Goal: Find specific page/section

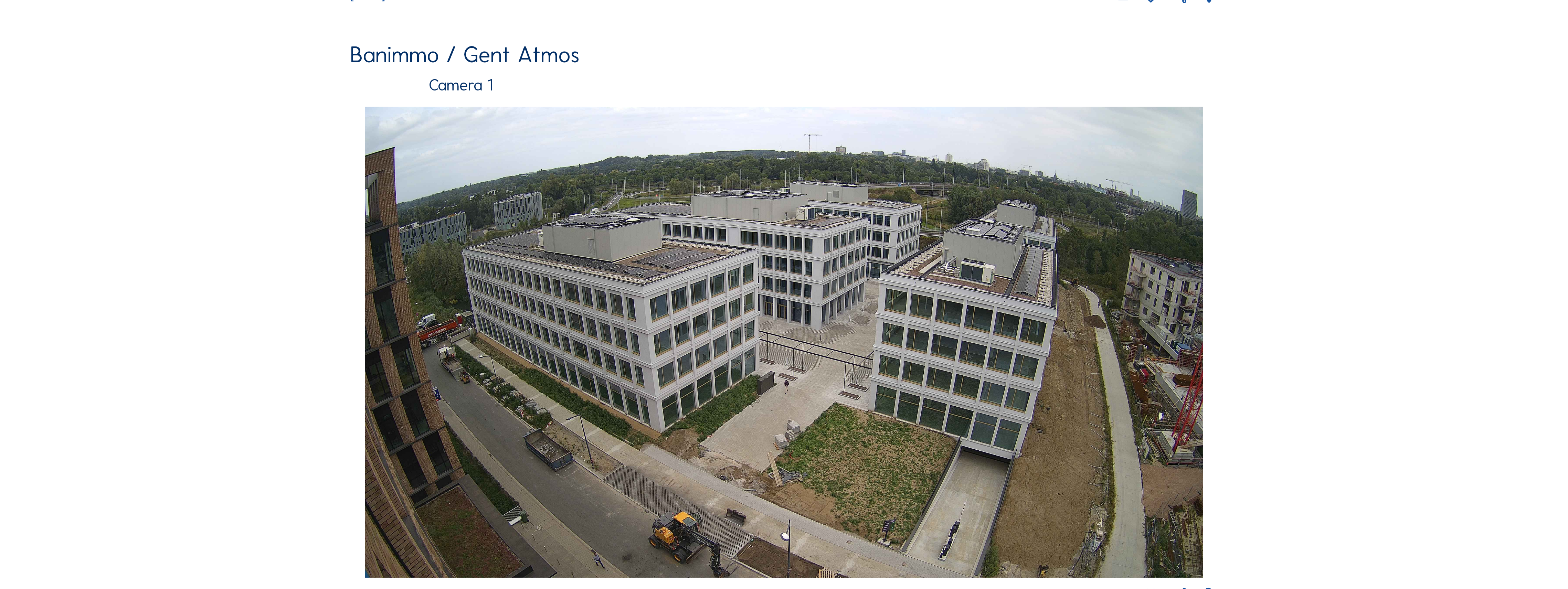
scroll to position [688, 0]
click at [461, 56] on div "Banimmo / Gent Atmos" at bounding box center [784, 55] width 867 height 23
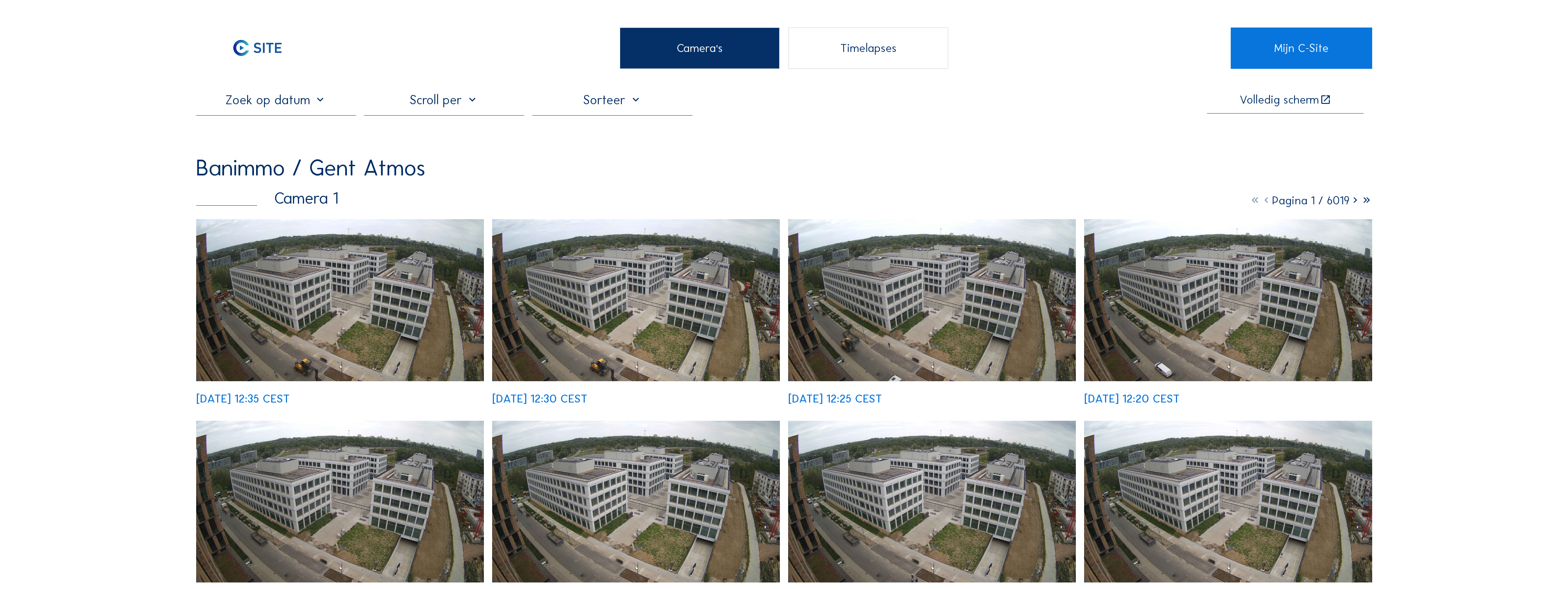
click at [318, 104] on input "text" at bounding box center [276, 100] width 160 height 15
click at [202, 120] on icon at bounding box center [204, 122] width 11 height 11
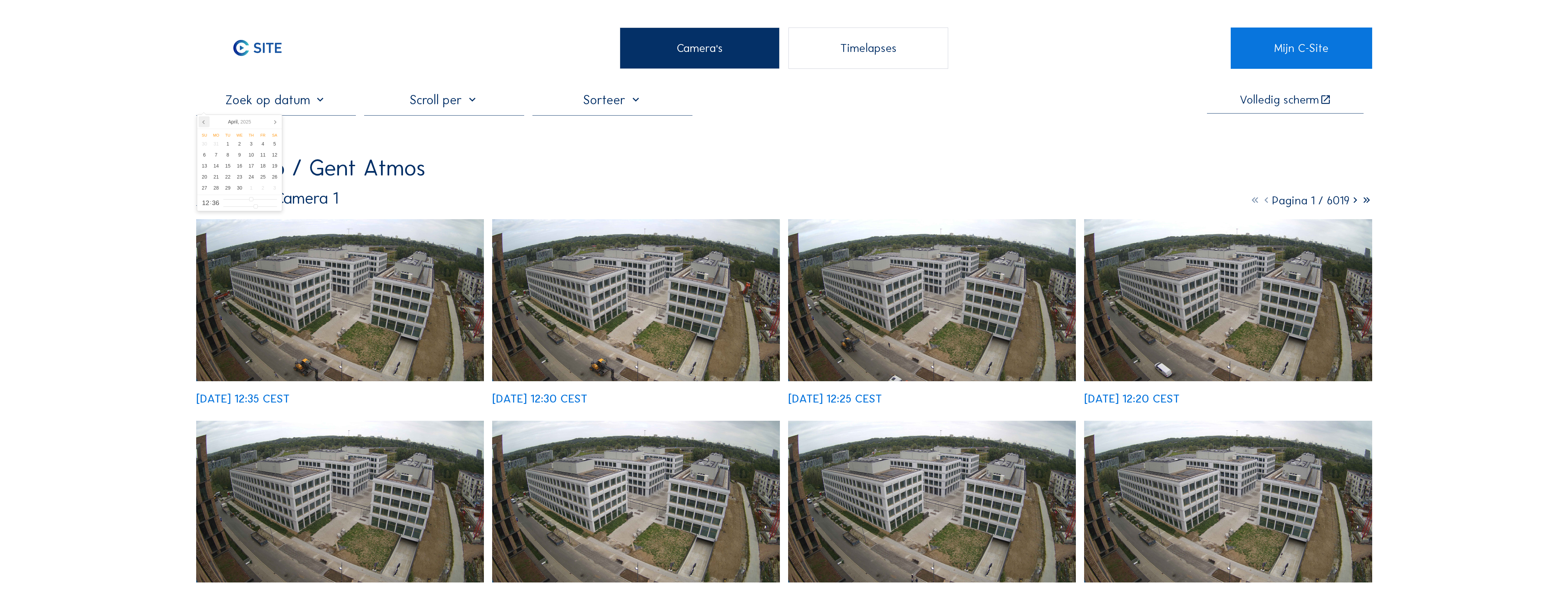
click at [202, 120] on icon at bounding box center [204, 122] width 11 height 11
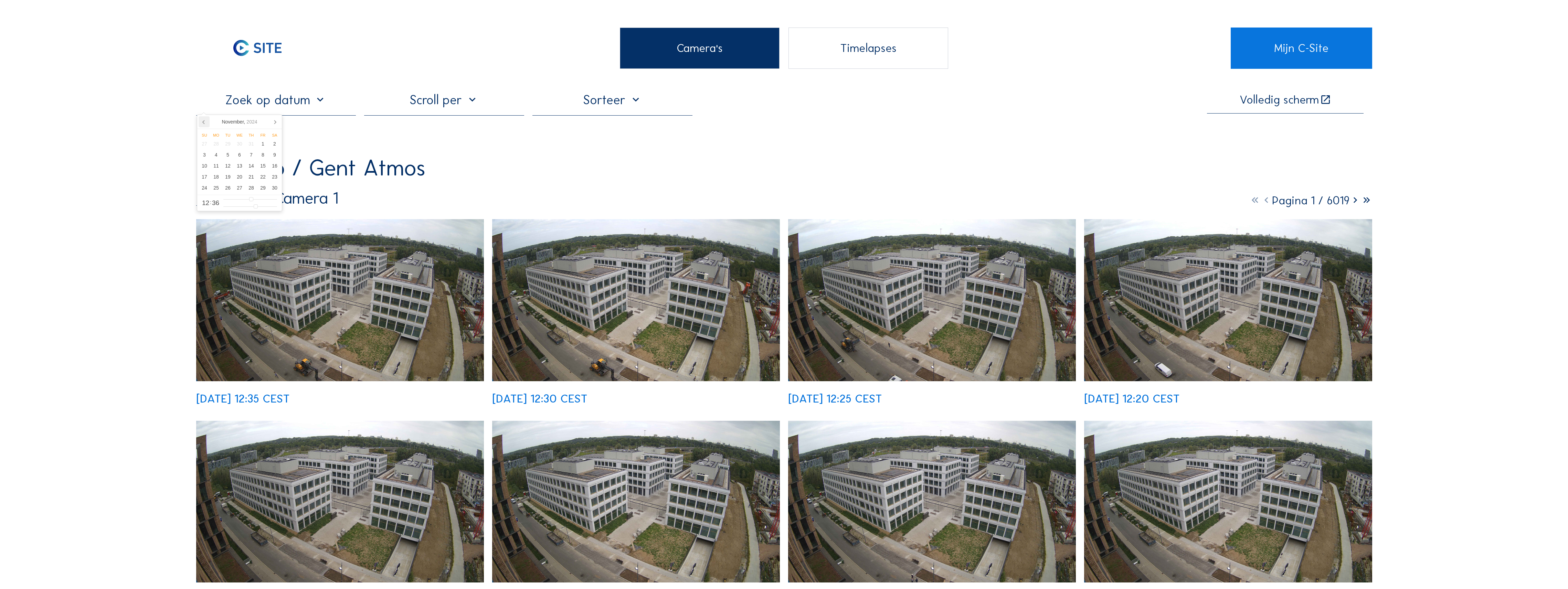
click at [202, 120] on icon at bounding box center [204, 122] width 11 height 11
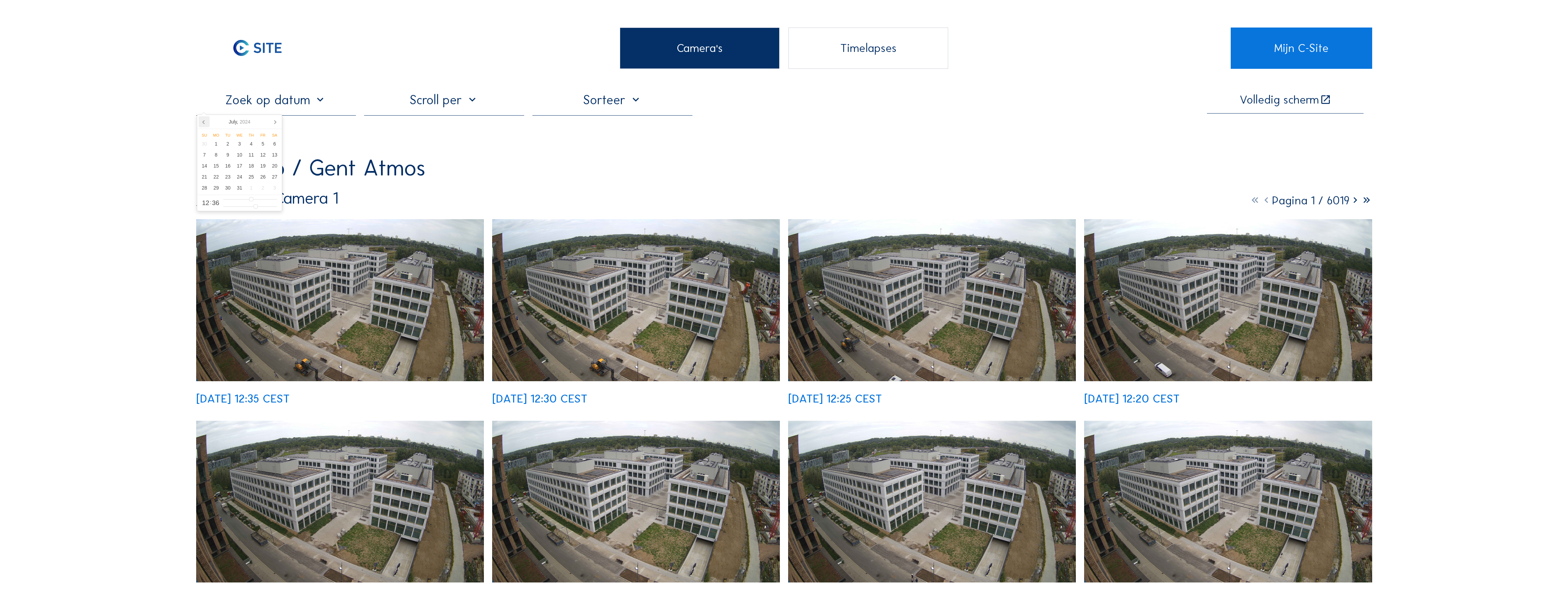
click at [202, 120] on icon at bounding box center [204, 122] width 11 height 11
click at [251, 146] on div "1" at bounding box center [251, 144] width 12 height 11
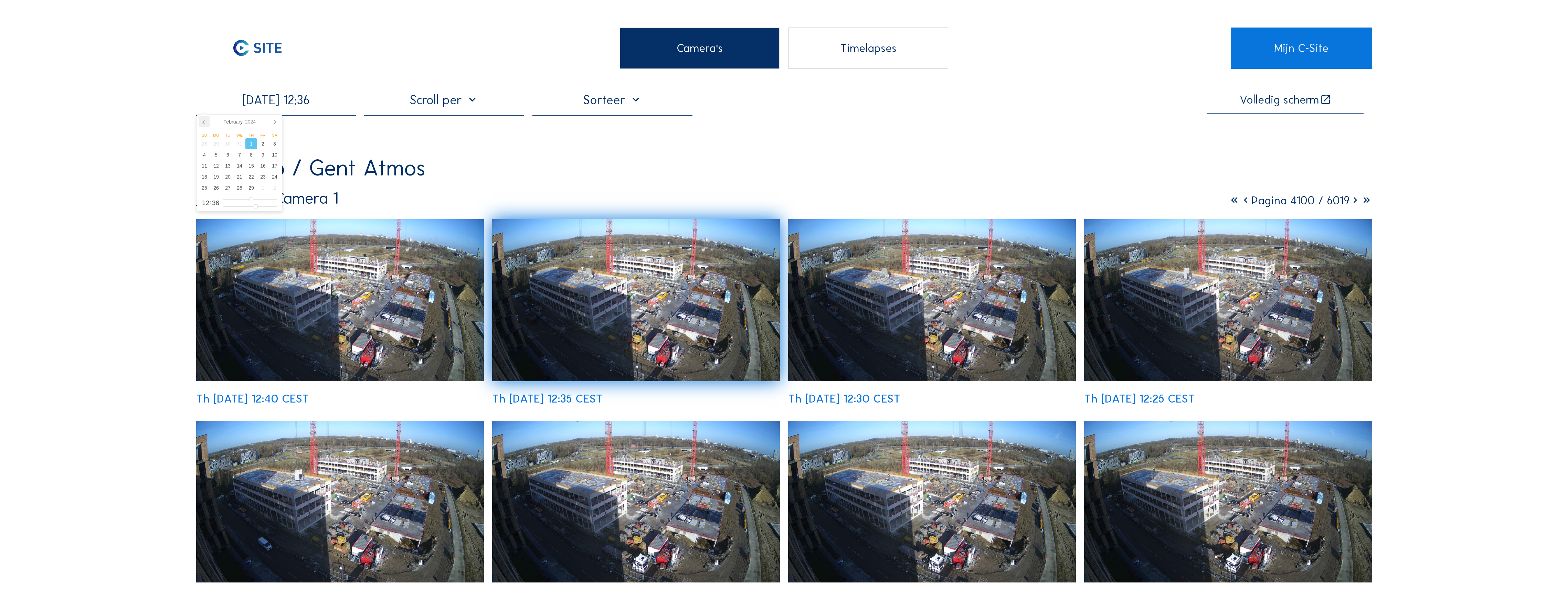
click at [206, 124] on icon at bounding box center [204, 122] width 11 height 11
click at [206, 146] on div "1" at bounding box center [204, 144] width 12 height 11
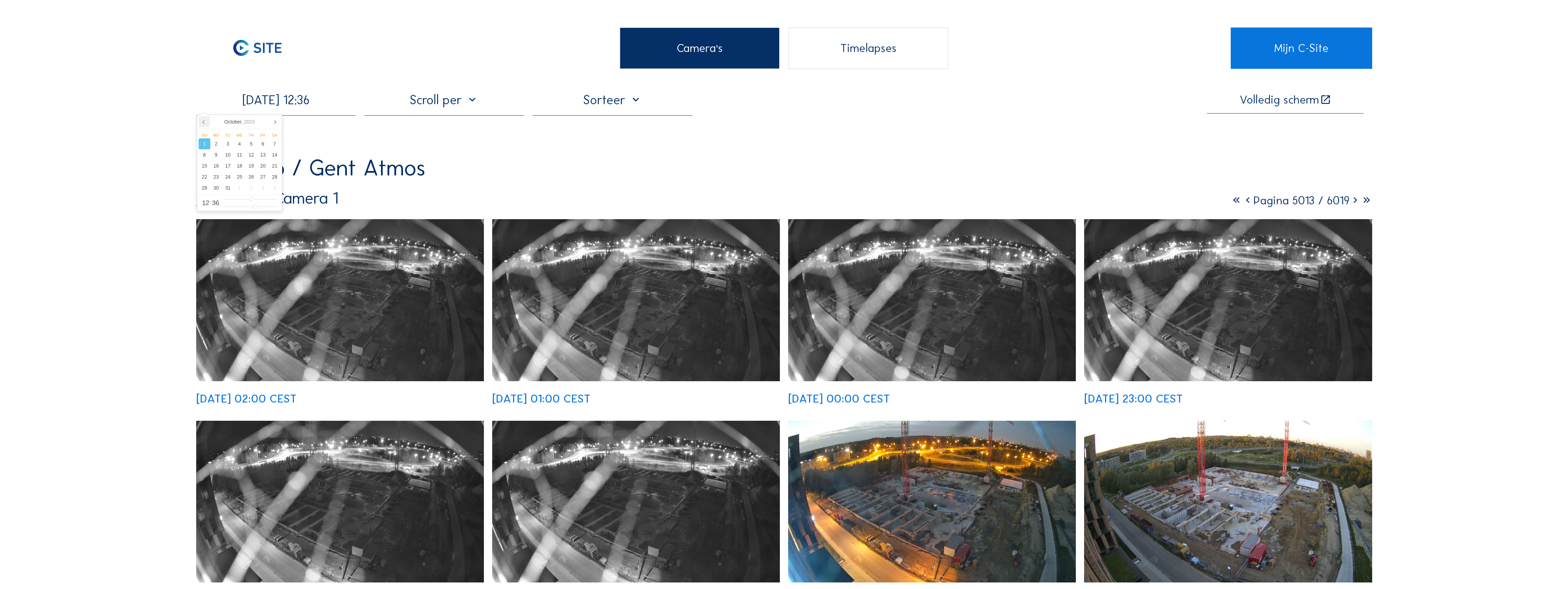
click at [205, 124] on icon at bounding box center [204, 122] width 11 height 11
click at [207, 157] on div "2" at bounding box center [204, 155] width 12 height 11
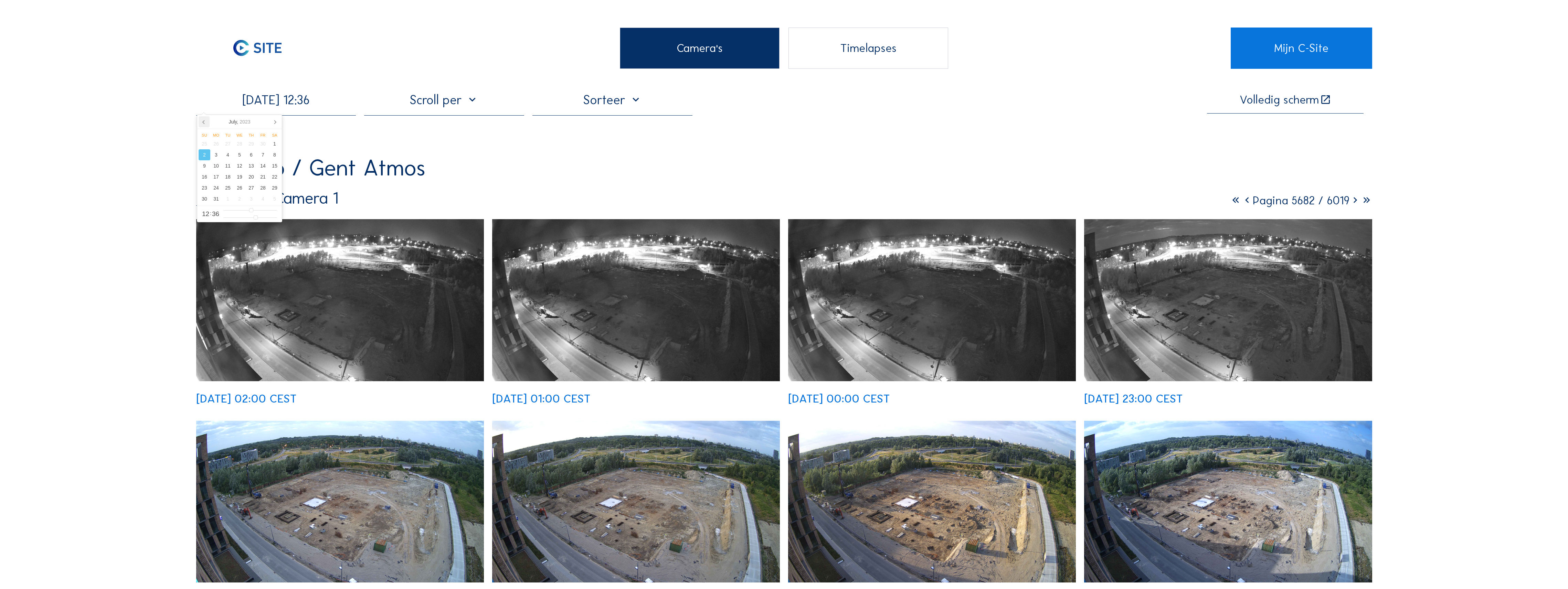
click at [201, 122] on icon at bounding box center [204, 122] width 11 height 11
click at [239, 189] on div "31" at bounding box center [239, 188] width 12 height 11
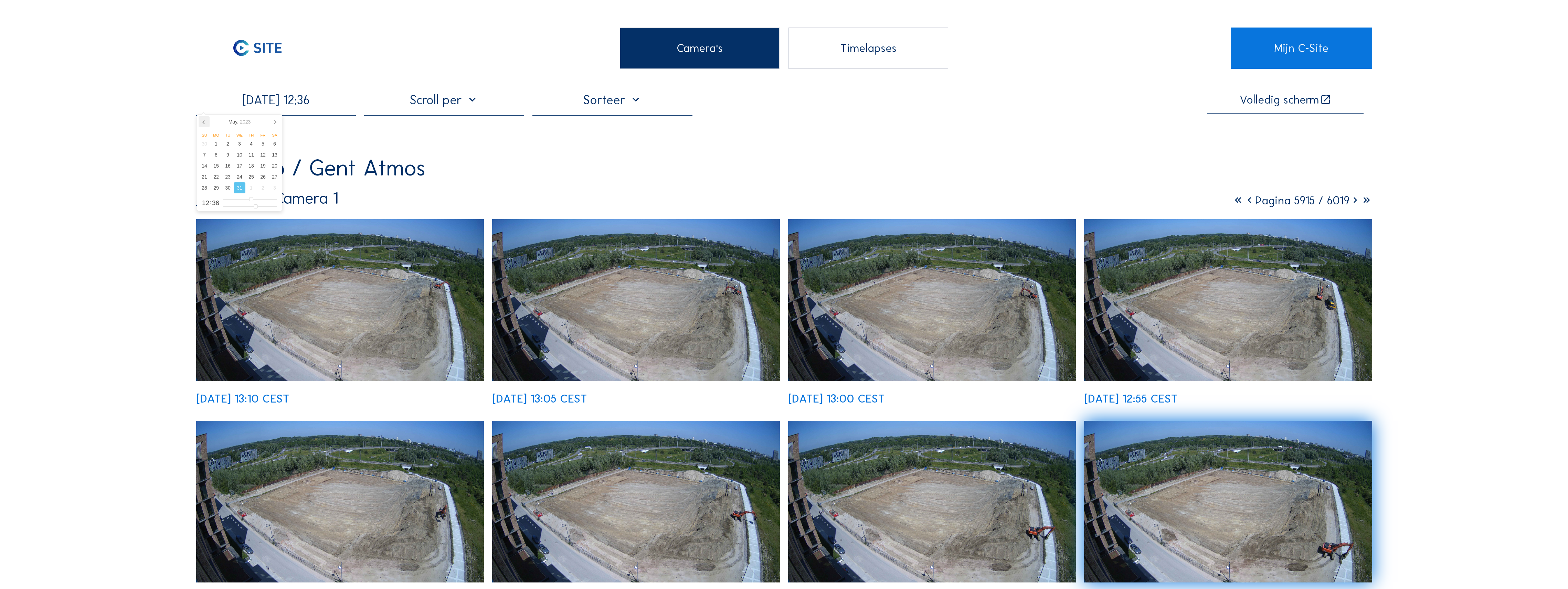
click at [201, 122] on icon at bounding box center [204, 122] width 11 height 11
click at [237, 148] on div "1" at bounding box center [239, 144] width 12 height 11
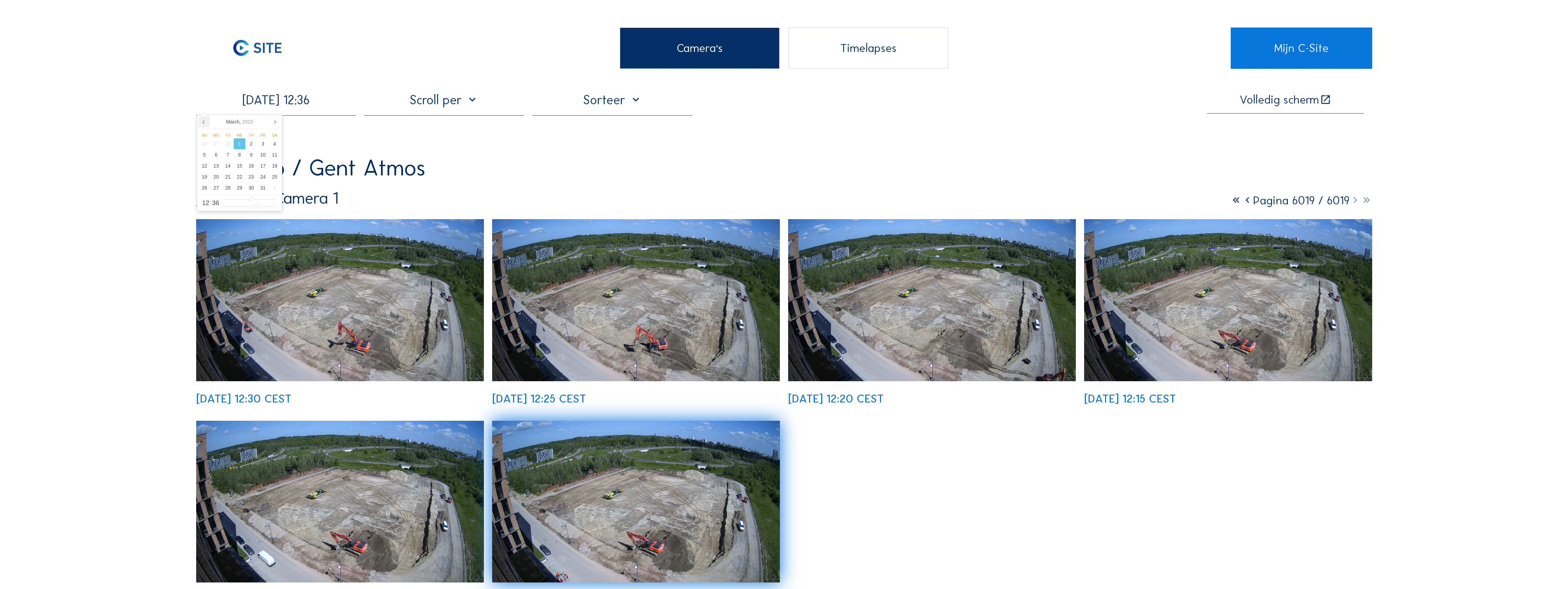
click at [205, 123] on icon at bounding box center [204, 122] width 11 height 11
click at [241, 141] on div "1" at bounding box center [239, 144] width 12 height 11
type input "[DATE] 12:36"
click at [203, 121] on icon at bounding box center [204, 122] width 11 height 11
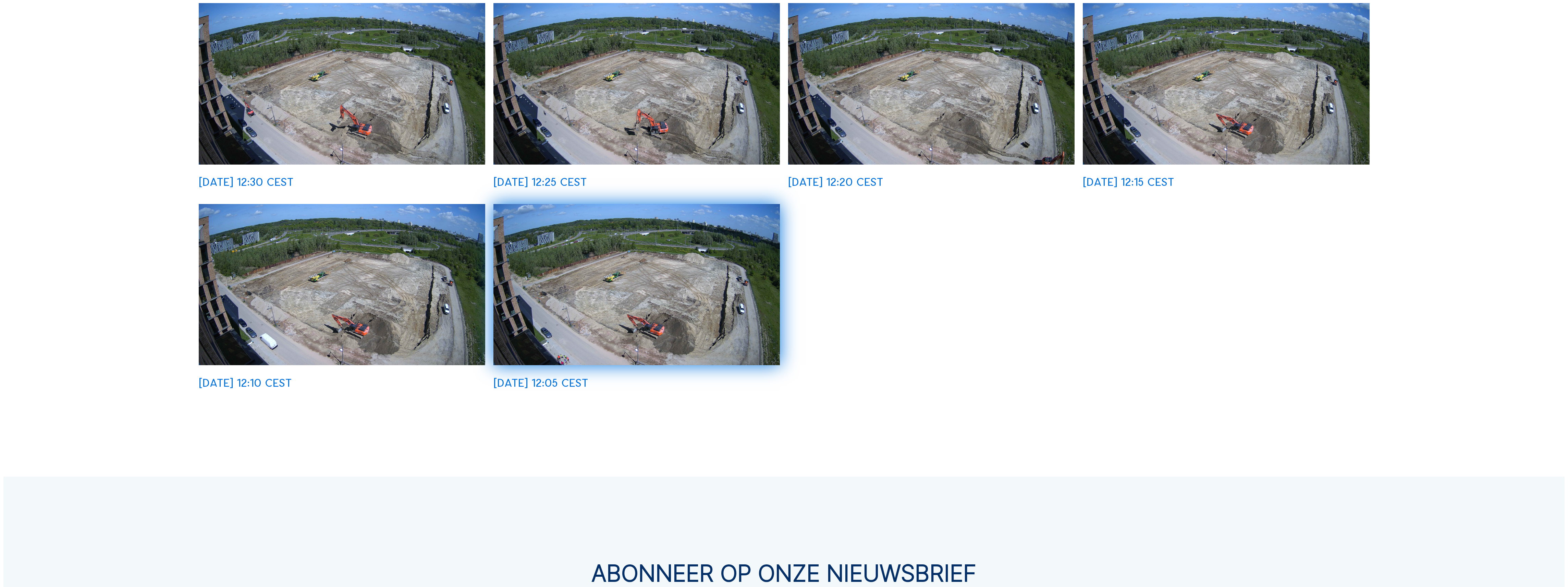
scroll to position [228, 0]
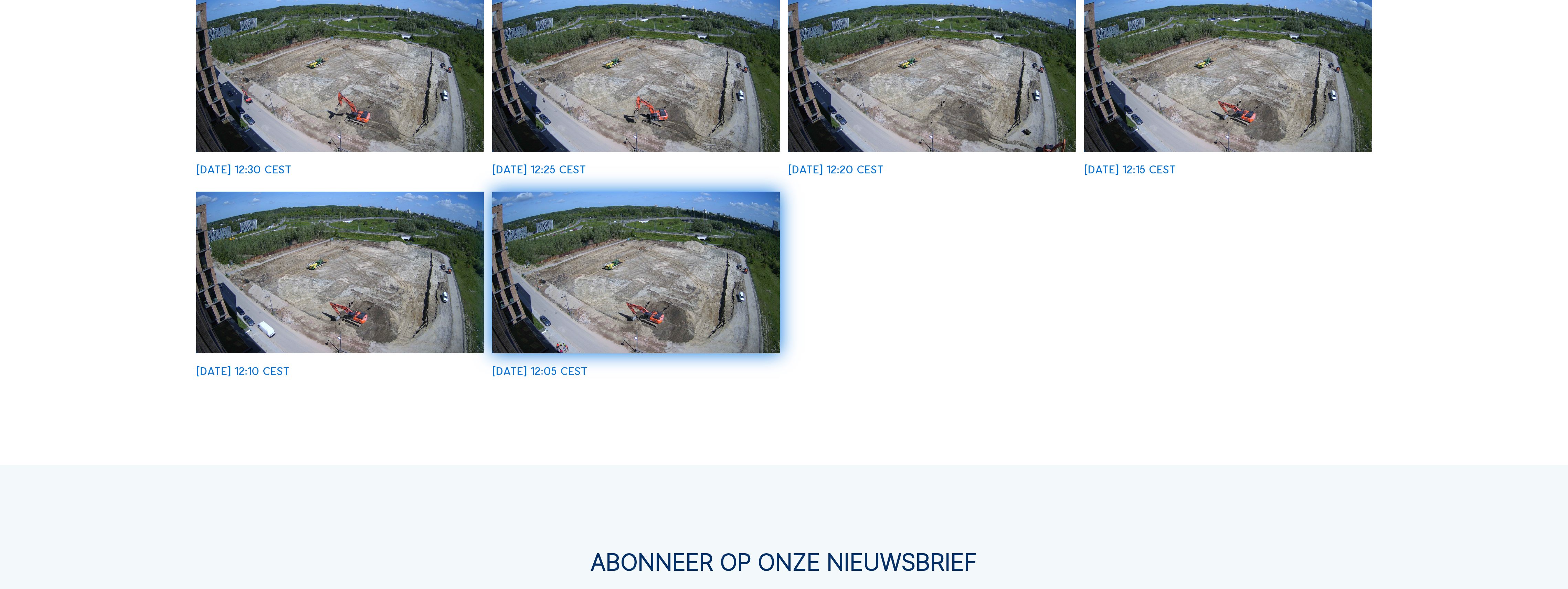
click at [696, 259] on img at bounding box center [636, 273] width 288 height 162
